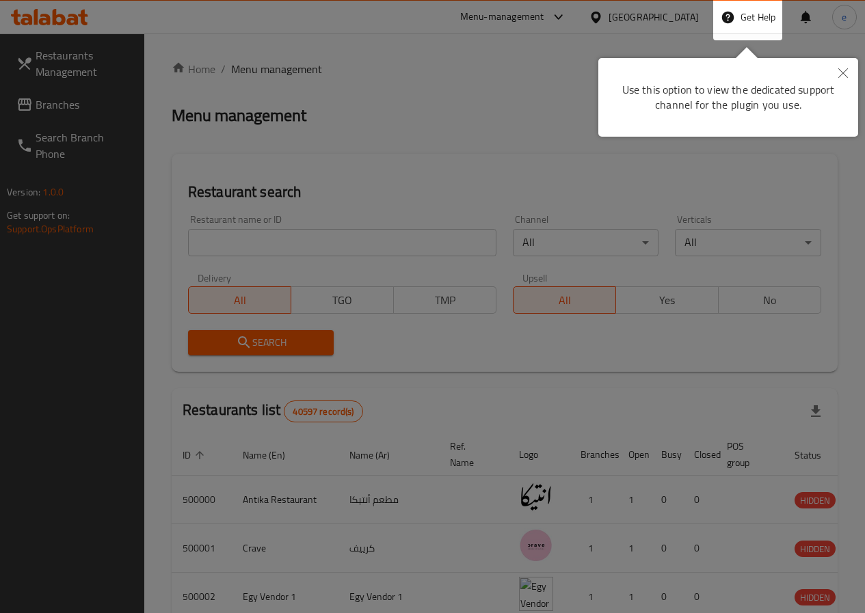
click at [822, 67] on div "Use this option to view the dedicated support channel for the plugin you use." at bounding box center [728, 97] width 260 height 79
click at [833, 76] on button "Close" at bounding box center [843, 73] width 30 height 31
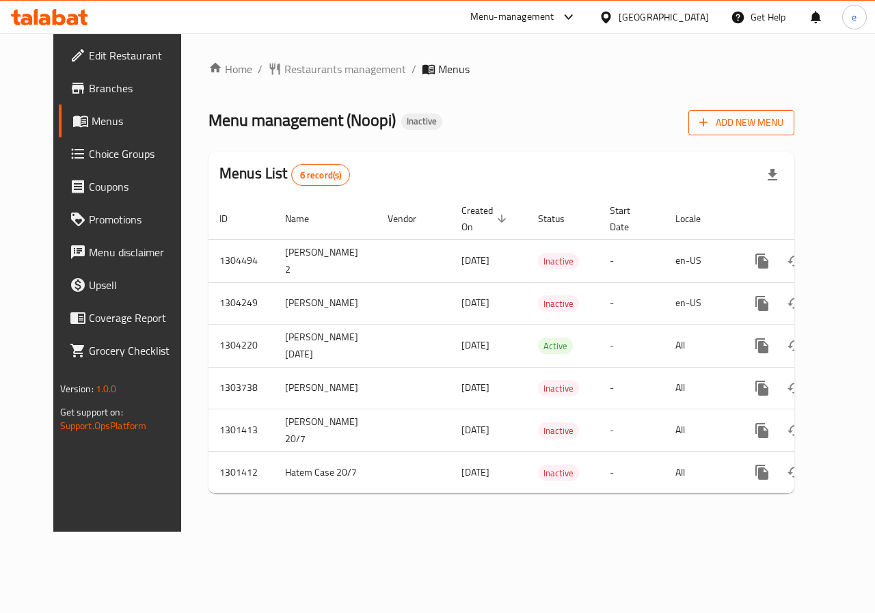
click at [772, 126] on span "Add New Menu" at bounding box center [741, 122] width 84 height 17
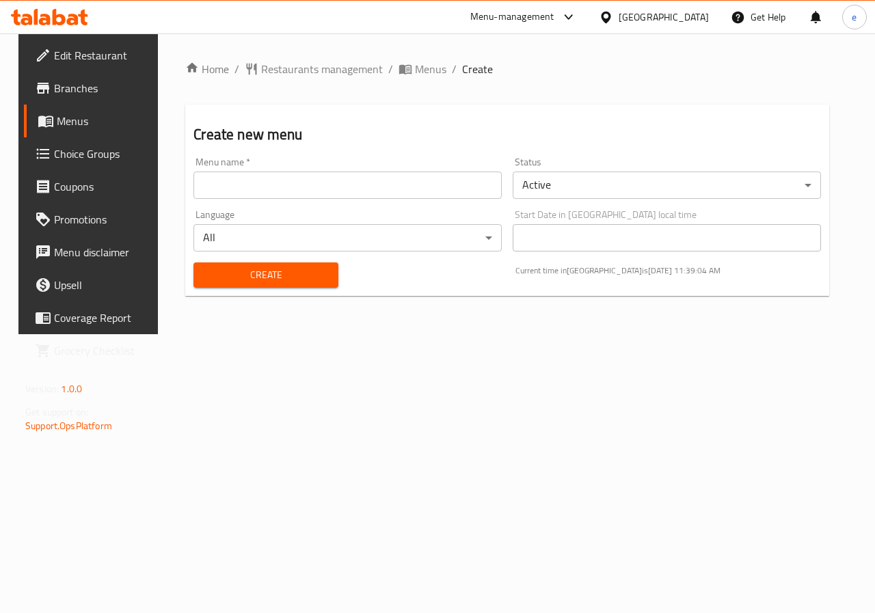
click at [299, 188] on input "text" at bounding box center [347, 185] width 308 height 27
type input "Ebrahim"
click at [266, 286] on div "Create" at bounding box center [265, 275] width 161 height 42
click at [274, 282] on span "Create" at bounding box center [265, 275] width 122 height 17
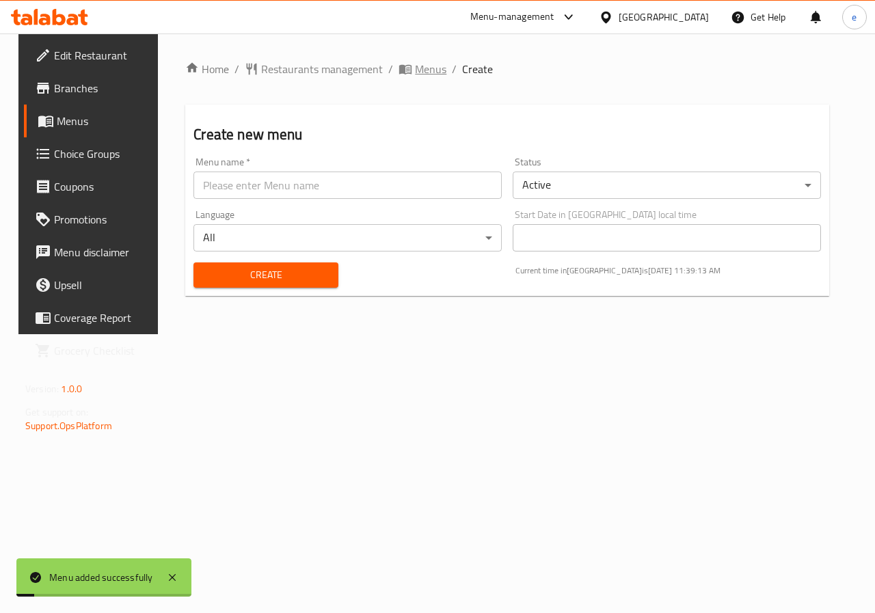
click at [427, 62] on span "Menus" at bounding box center [430, 69] width 31 height 16
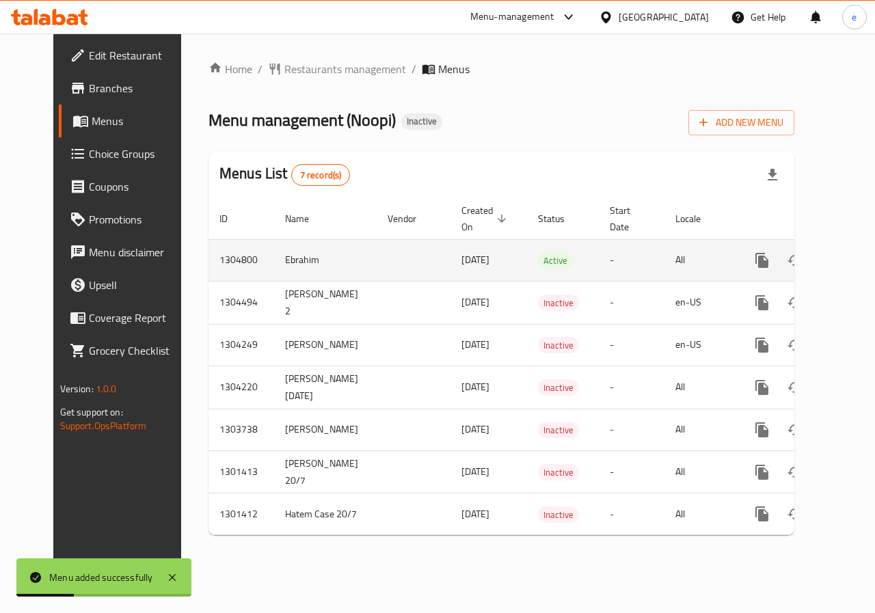
click at [852, 262] on icon "enhanced table" at bounding box center [860, 260] width 16 height 16
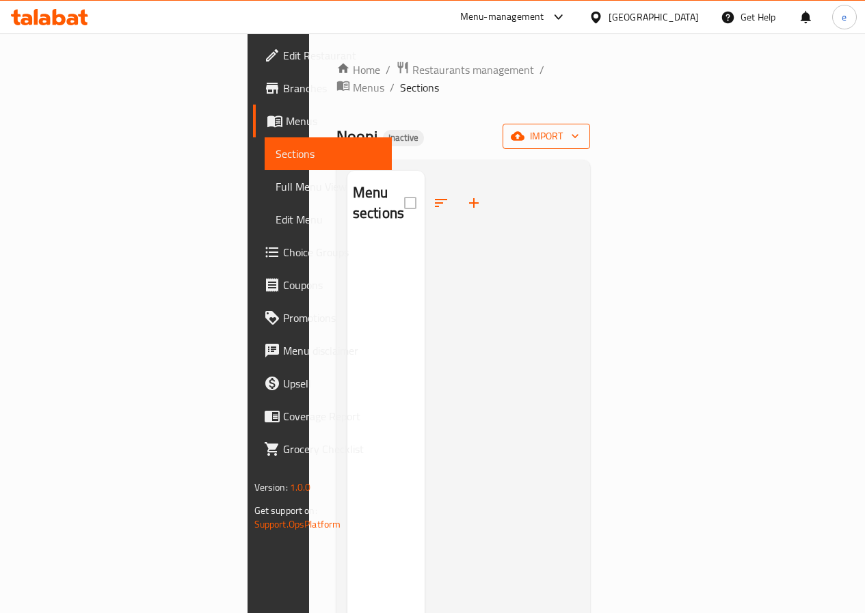
click at [582, 129] on icon "button" at bounding box center [575, 136] width 14 height 14
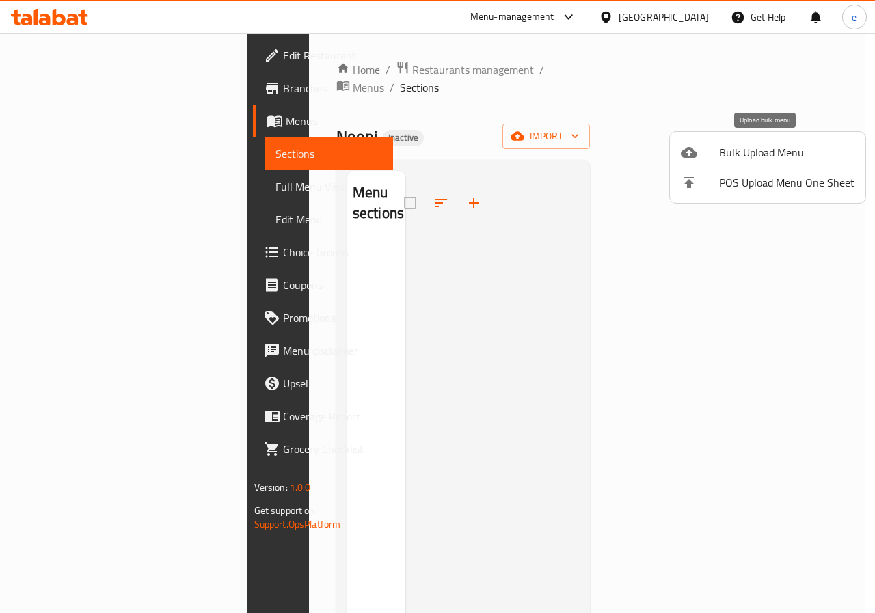
click at [786, 152] on span "Bulk Upload Menu" at bounding box center [786, 152] width 135 height 16
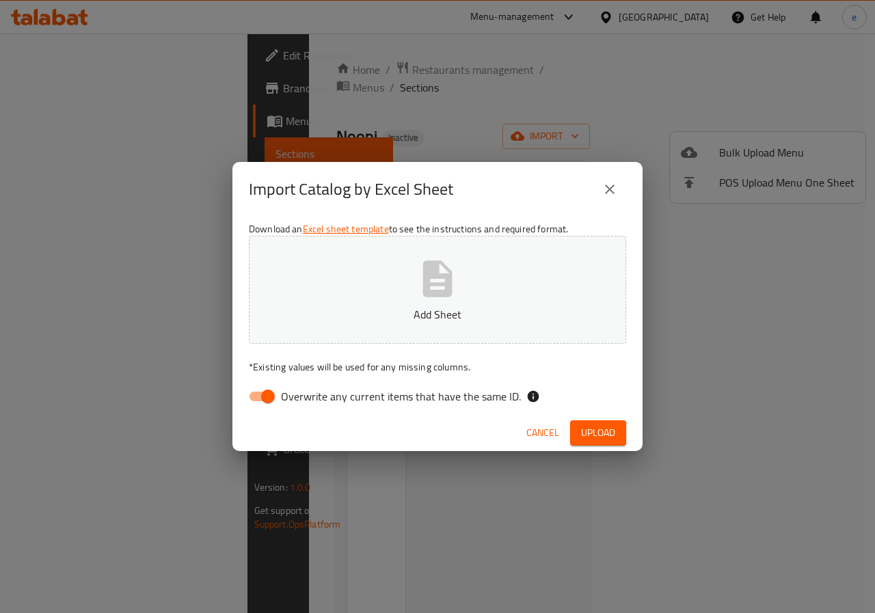
click at [615, 193] on icon "close" at bounding box center [610, 189] width 16 height 16
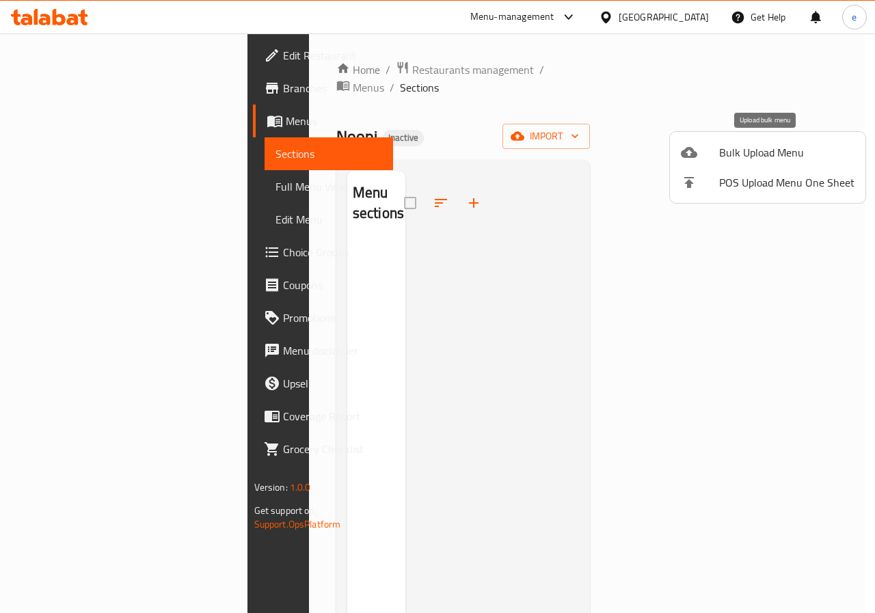
click at [755, 139] on li "Bulk Upload Menu" at bounding box center [767, 152] width 195 height 30
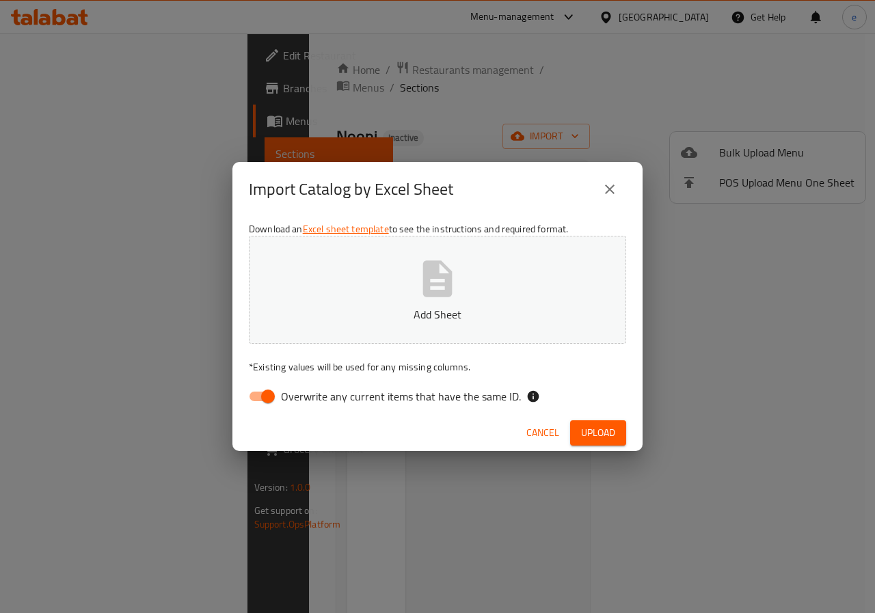
click at [269, 394] on input "Overwrite any current items that have the same ID." at bounding box center [268, 396] width 78 height 26
checkbox input "false"
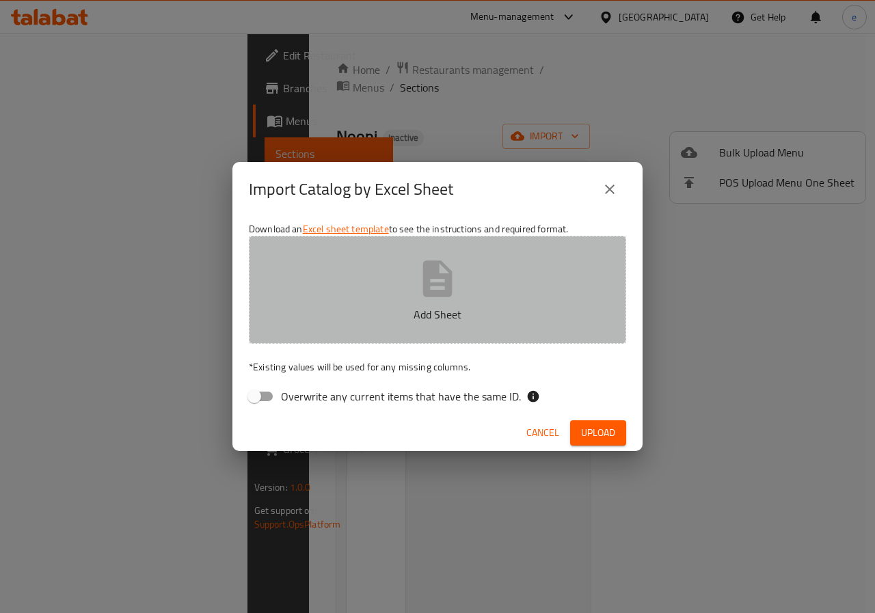
click at [432, 315] on p "Add Sheet" at bounding box center [437, 314] width 335 height 16
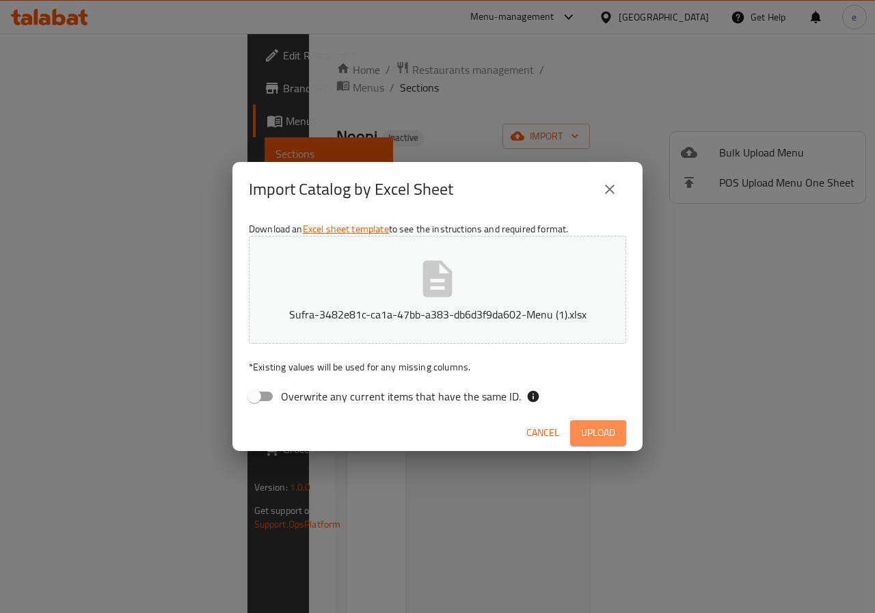
click at [599, 438] on span "Upload" at bounding box center [598, 432] width 34 height 17
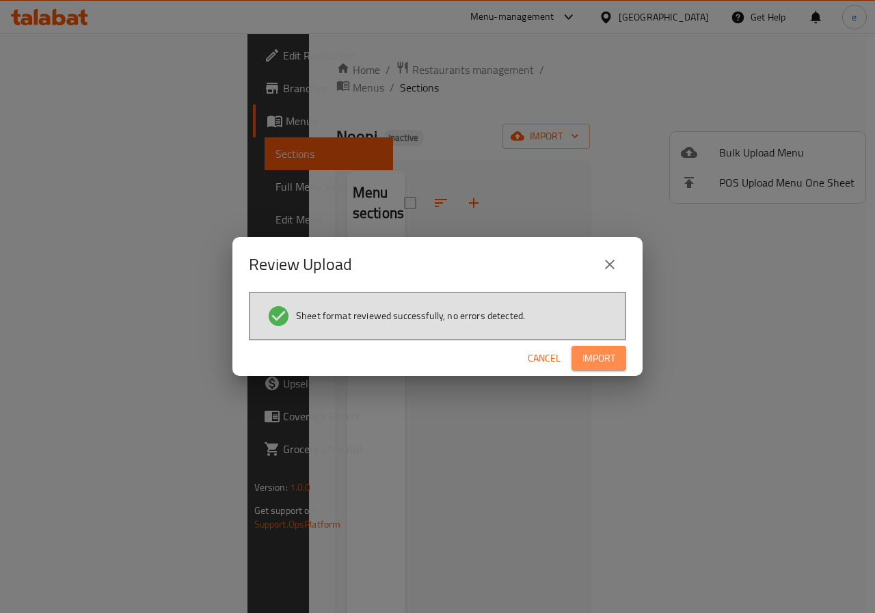
click at [597, 365] on span "Import" at bounding box center [598, 358] width 33 height 17
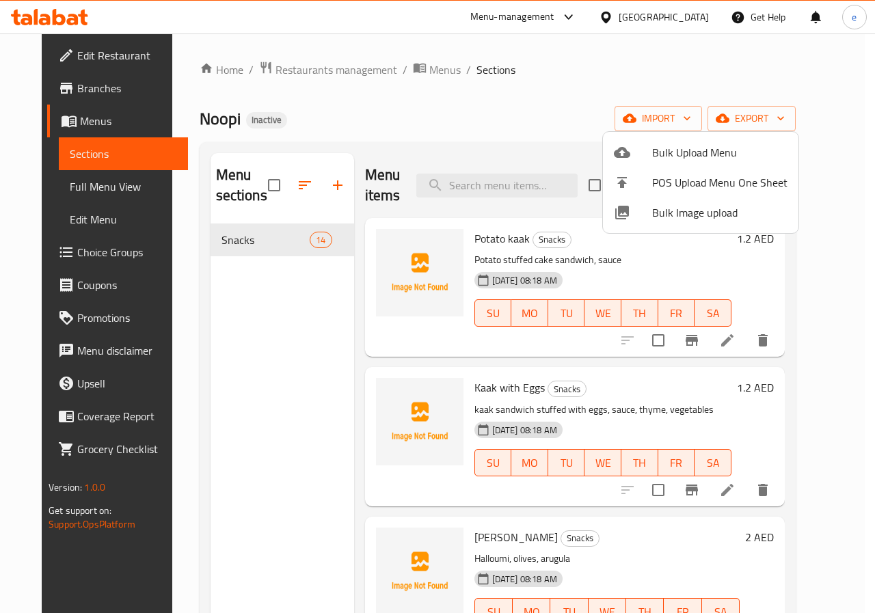
click at [763, 269] on div at bounding box center [437, 306] width 875 height 613
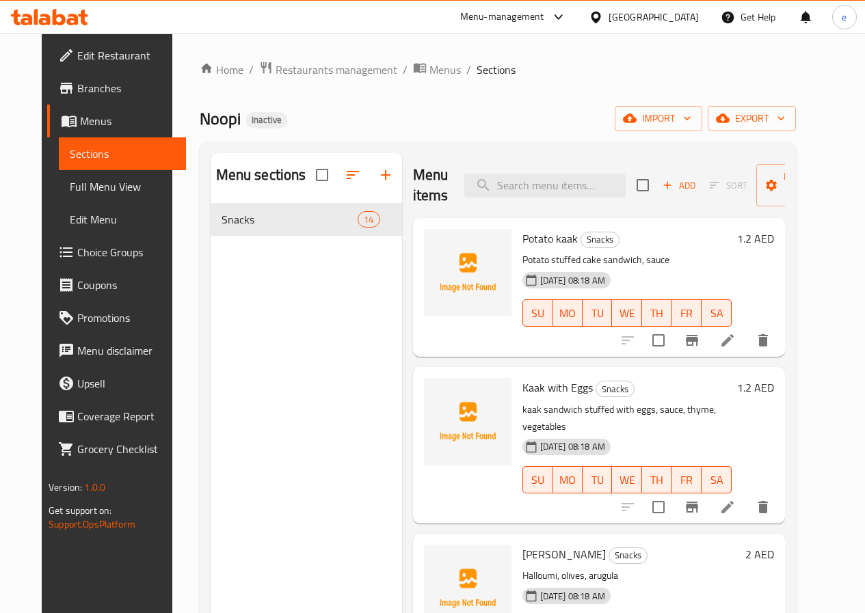
click at [60, 109] on link "Menus" at bounding box center [116, 121] width 139 height 33
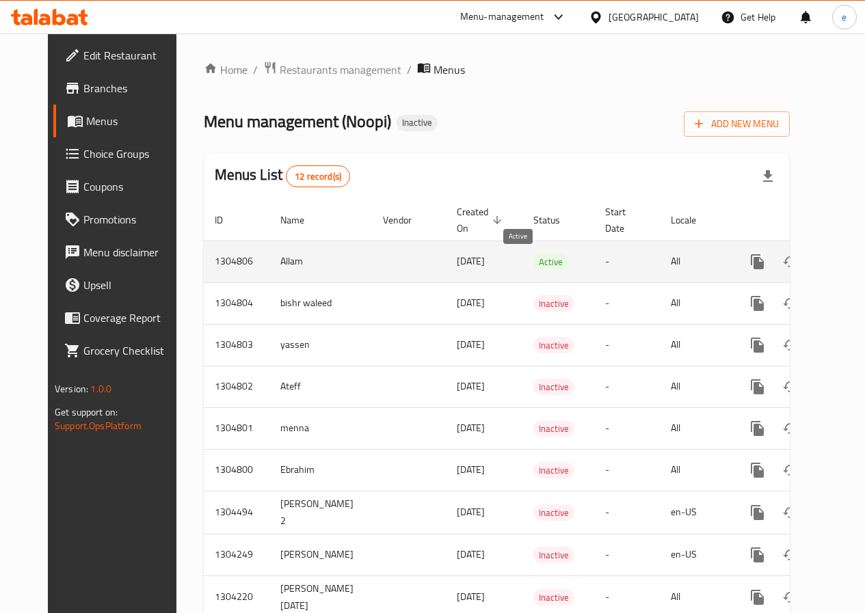
click at [533, 264] on span "Active" at bounding box center [550, 262] width 35 height 16
